Goal: Transaction & Acquisition: Purchase product/service

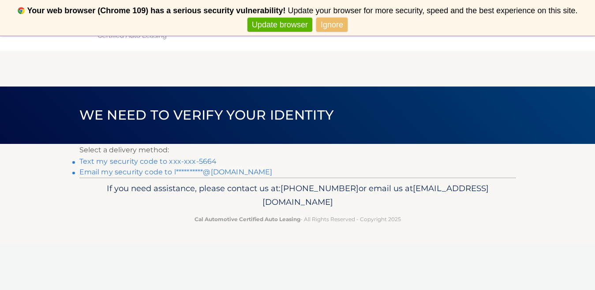
click at [337, 19] on link "Ignore" at bounding box center [331, 25] width 31 height 15
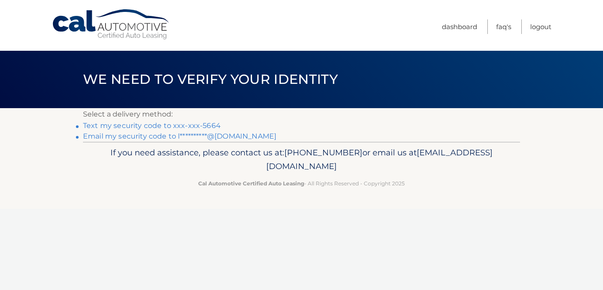
click at [151, 126] on link "Text my security code to xxx-xxx-5664" at bounding box center [152, 125] width 138 height 8
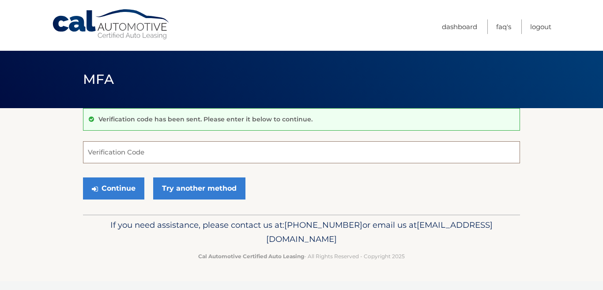
click at [200, 155] on input "Verification Code" at bounding box center [301, 152] width 437 height 22
click at [209, 154] on input "Verification Code" at bounding box center [301, 152] width 437 height 22
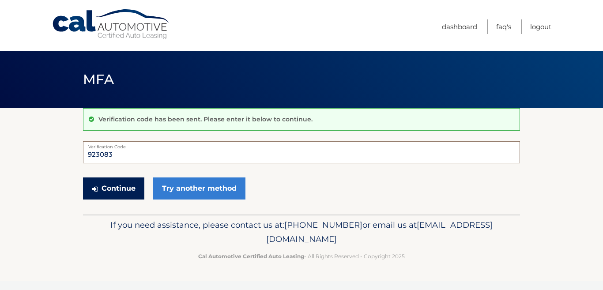
type input "923083"
click at [121, 197] on button "Continue" at bounding box center [113, 188] width 61 height 22
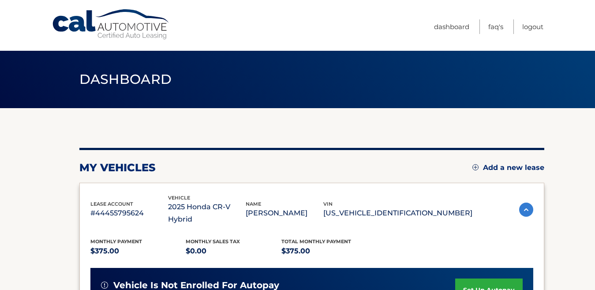
click at [565, 136] on section "my vehicles Add a new lease lease account #44455795624 vehicle 2025 Honda CR-V …" at bounding box center [297, 294] width 595 height 372
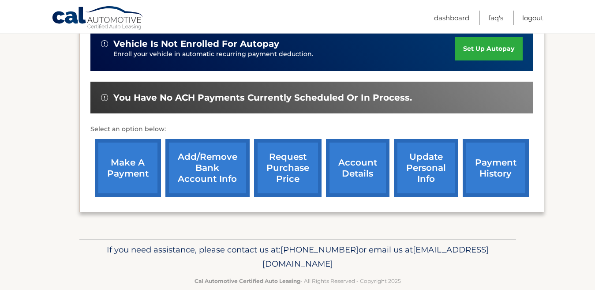
scroll to position [245, 0]
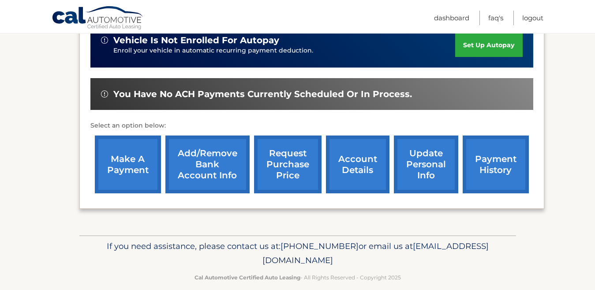
click at [140, 156] on link "make a payment" at bounding box center [128, 165] width 66 height 58
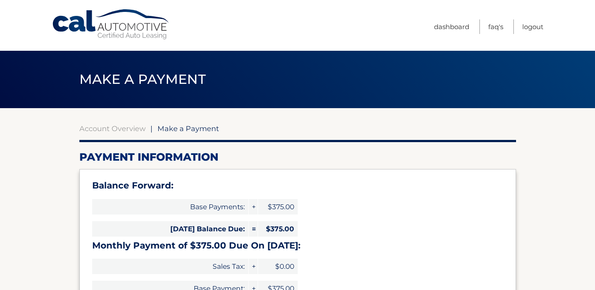
select select "OTJkN2RiMDAtODBmZS00MzI4LTgxMmEtY2NlNTFmMjFhN2Yw"
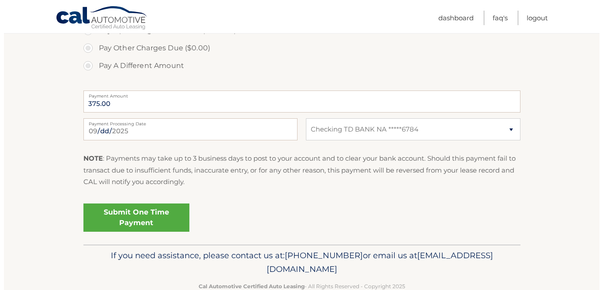
scroll to position [371, 0]
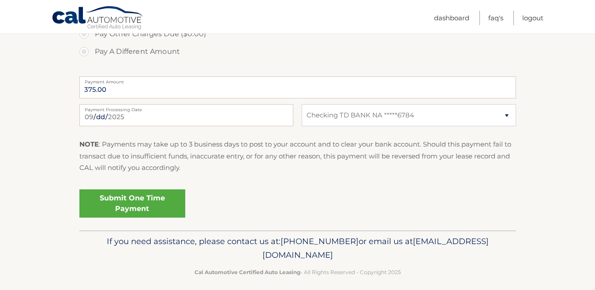
click at [152, 200] on link "Submit One Time Payment" at bounding box center [132, 203] width 106 height 28
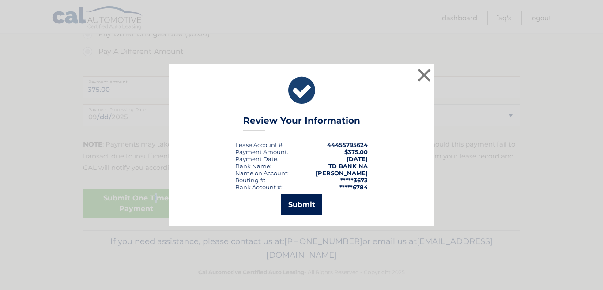
click at [289, 202] on button "Submit" at bounding box center [301, 204] width 41 height 21
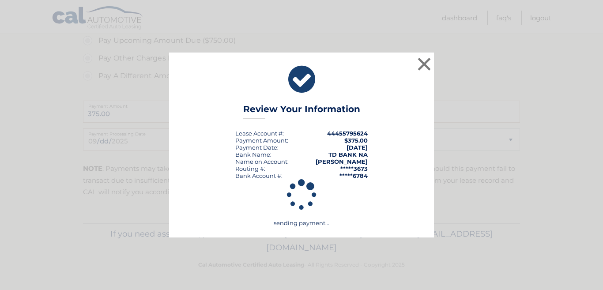
scroll to position [346, 0]
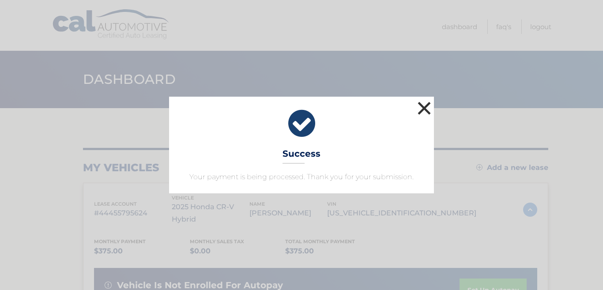
click at [422, 110] on button "×" at bounding box center [424, 108] width 18 height 18
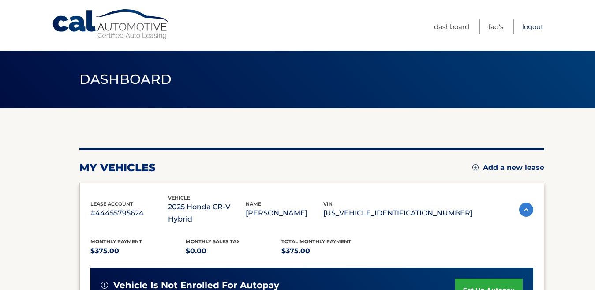
click at [528, 25] on link "Logout" at bounding box center [533, 26] width 21 height 15
